Goal: Information Seeking & Learning: Learn about a topic

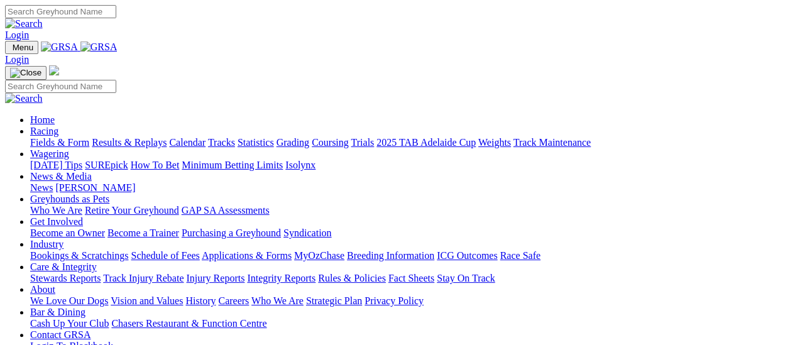
click at [137, 137] on link "Results & Replays" at bounding box center [129, 142] width 75 height 11
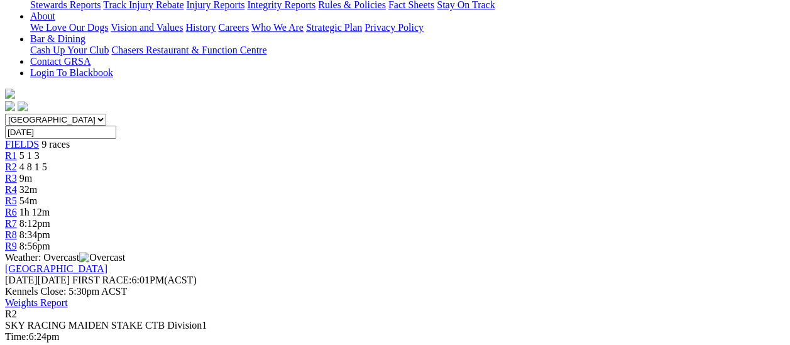
scroll to position [314, 0]
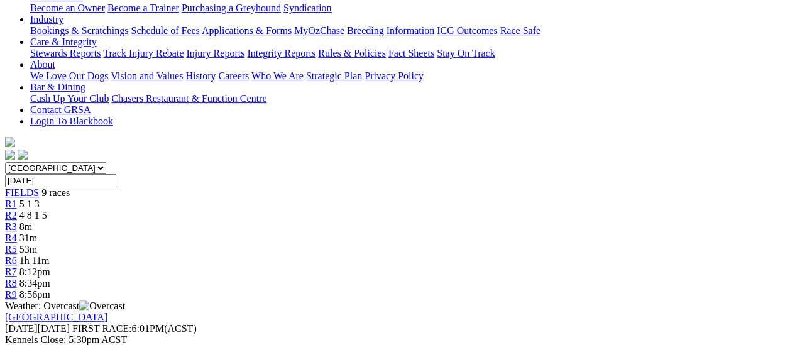
scroll to position [251, 0]
